Goal: Communication & Community: Participate in discussion

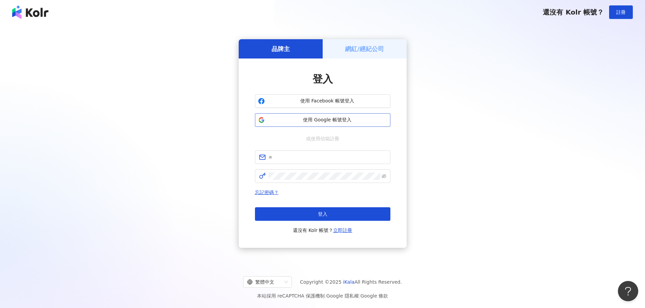
click at [278, 119] on span "使用 Google 帳號登入" at bounding box center [327, 120] width 120 height 7
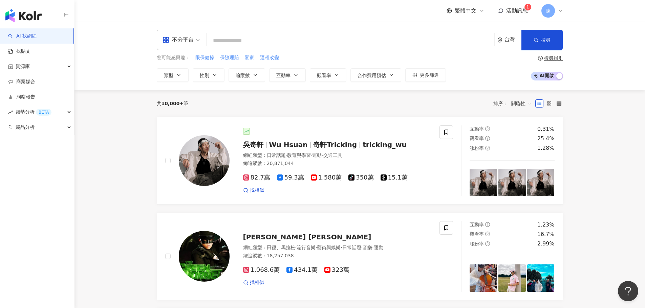
click at [524, 13] on span "活動訊息" at bounding box center [517, 10] width 22 height 6
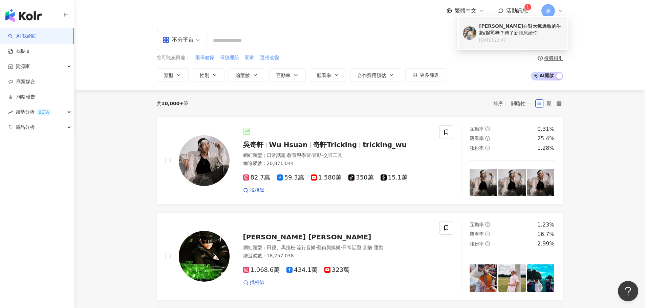
click at [519, 33] on div "[PERSON_NAME] 在 對天氣過敏的牛奶/起司棒？ 傳了新訊息給你" at bounding box center [521, 29] width 84 height 13
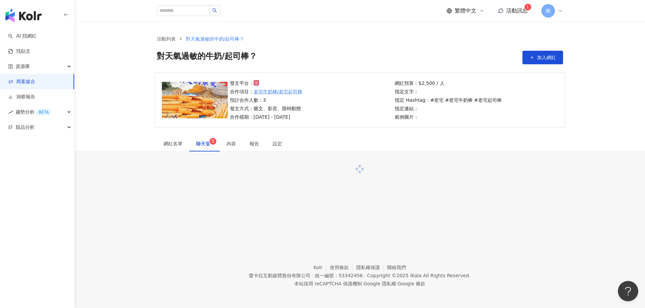
click at [203, 145] on span "聊天室 3" at bounding box center [204, 143] width 17 height 5
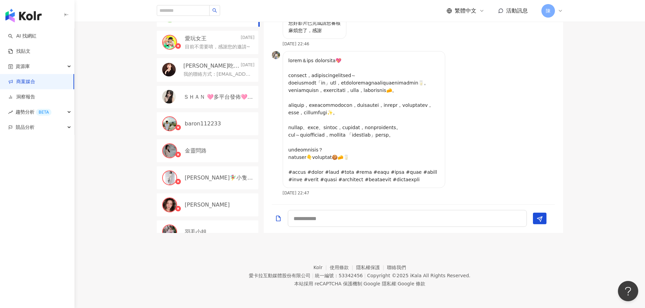
scroll to position [871, 0]
